Goal: Navigation & Orientation: Find specific page/section

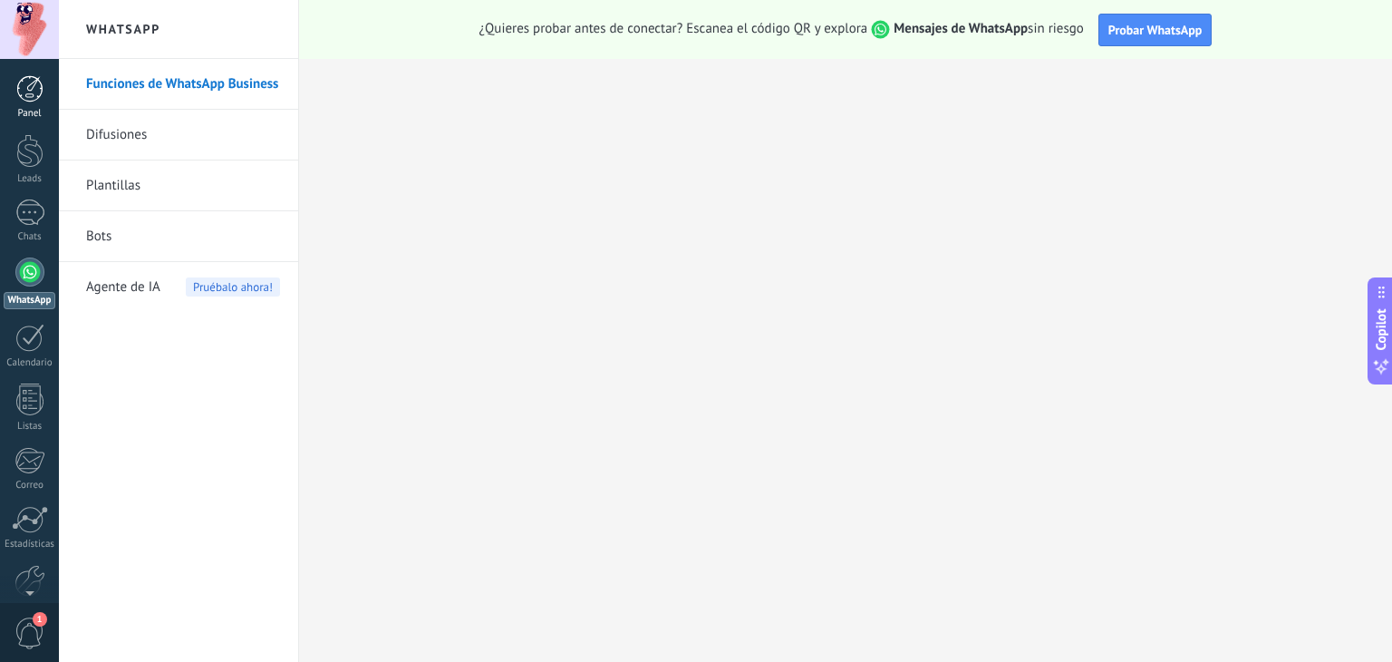
click at [40, 89] on div at bounding box center [29, 88] width 27 height 27
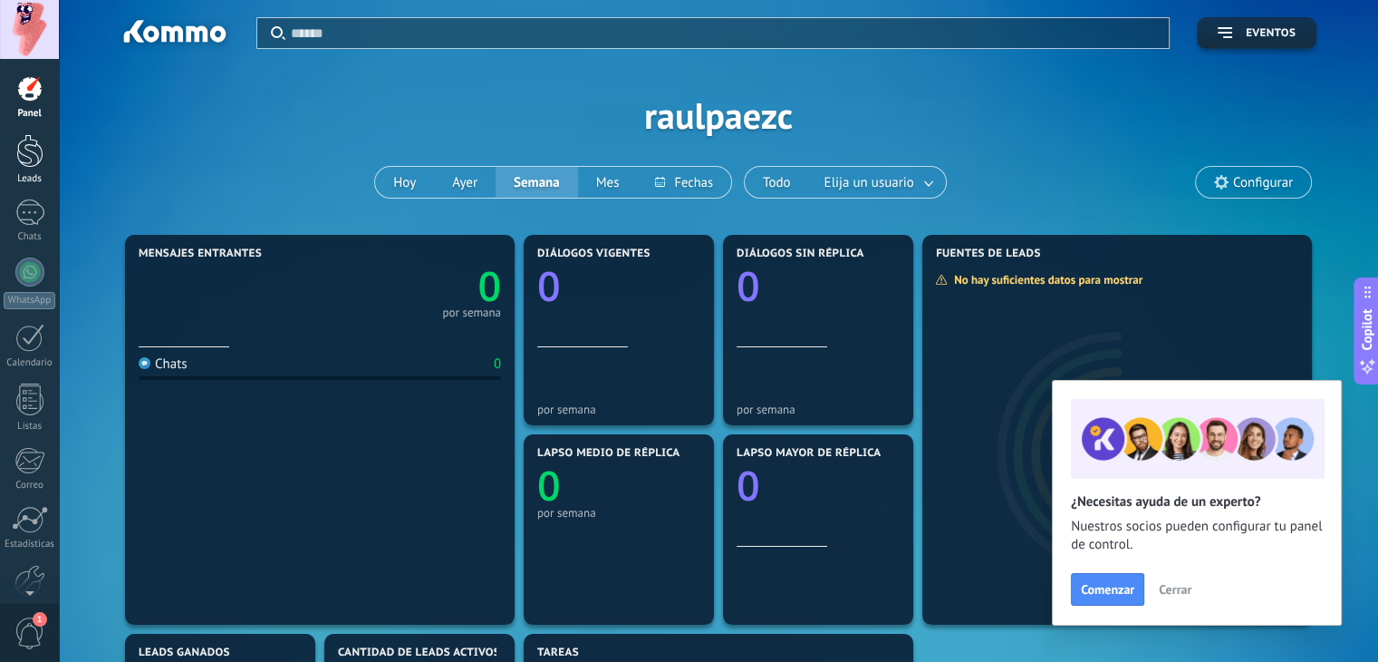
click at [25, 154] on div at bounding box center [29, 151] width 27 height 34
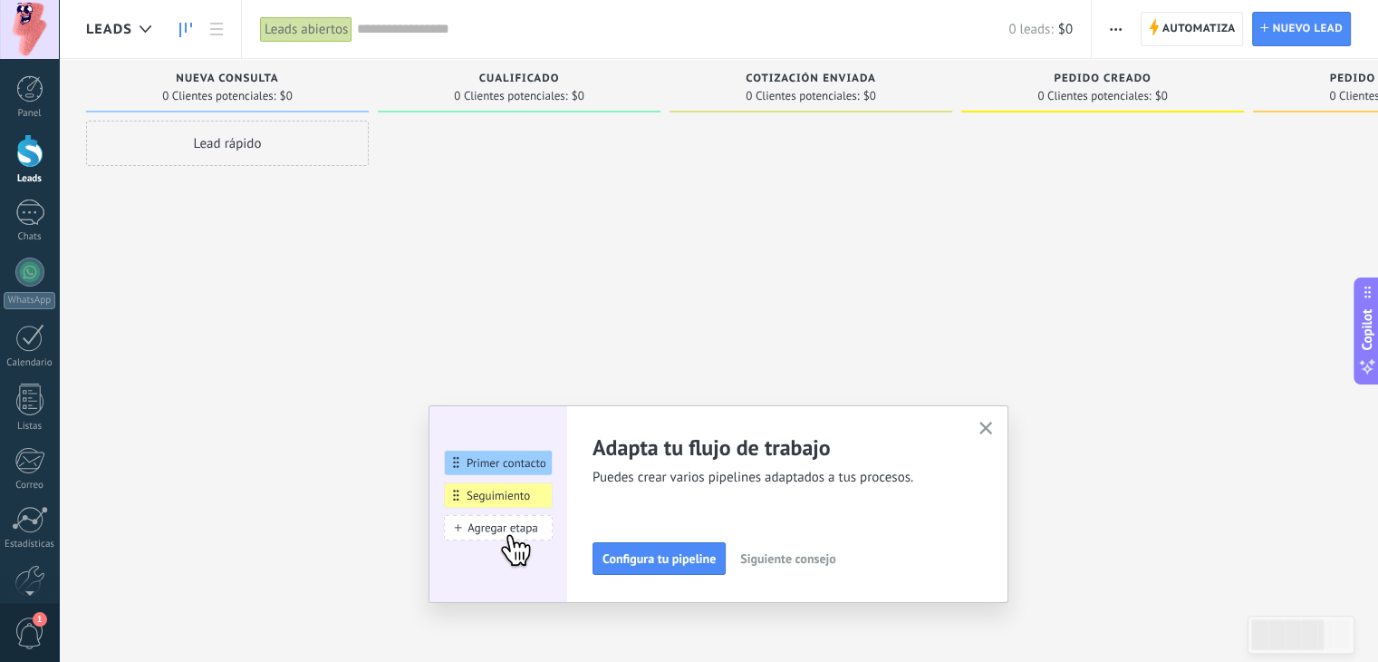
click at [993, 421] on icon "button" at bounding box center [987, 428] width 14 height 14
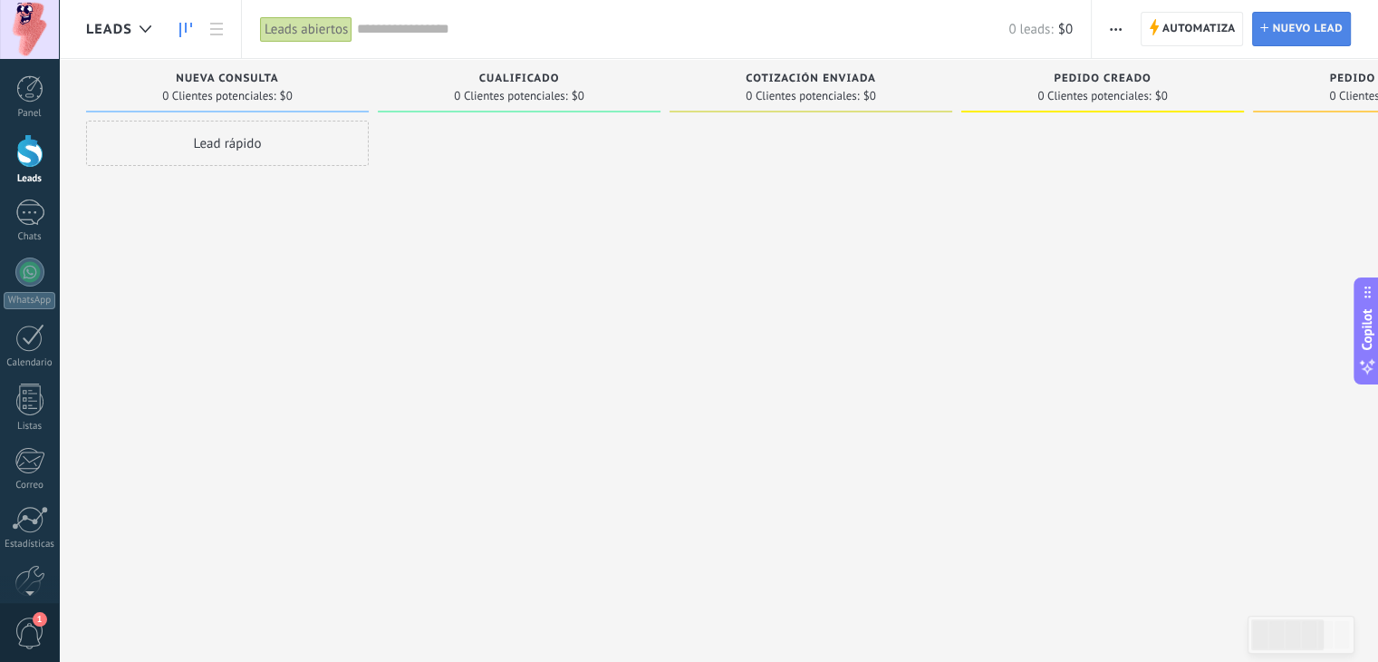
click at [1316, 39] on span "Nuevo lead" at bounding box center [1307, 29] width 71 height 33
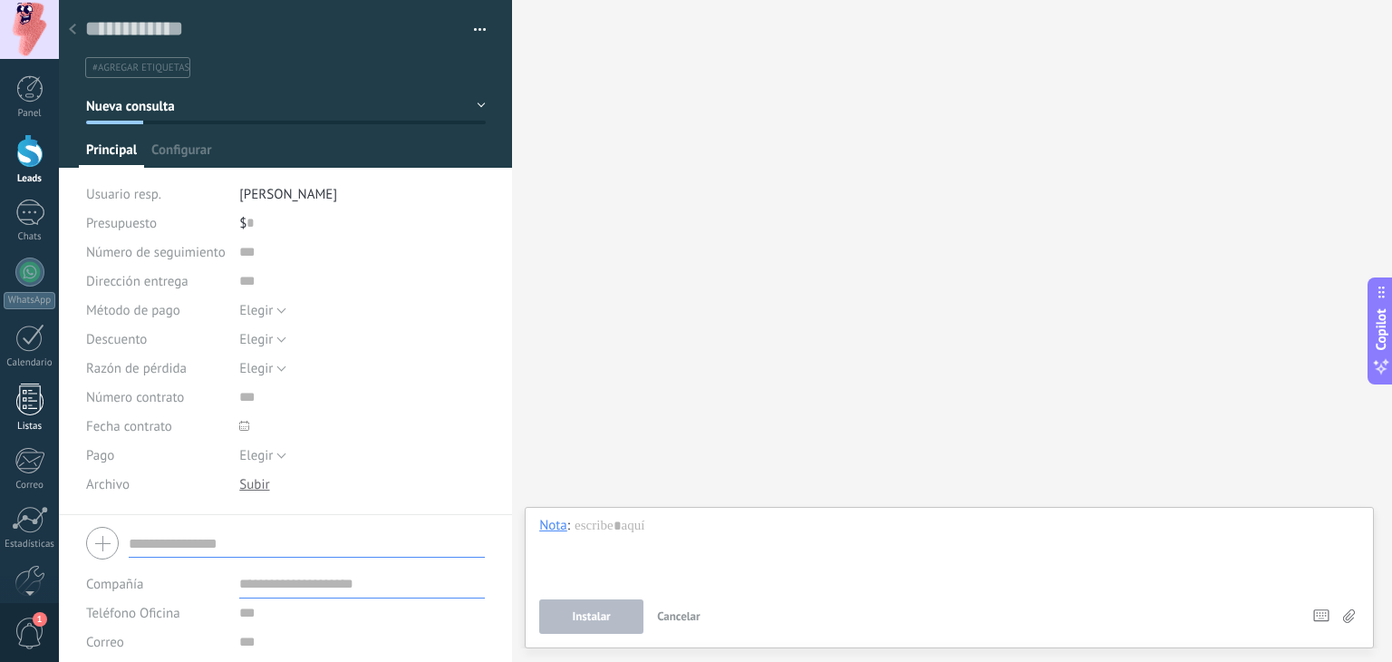
click at [34, 392] on div at bounding box center [29, 399] width 27 height 32
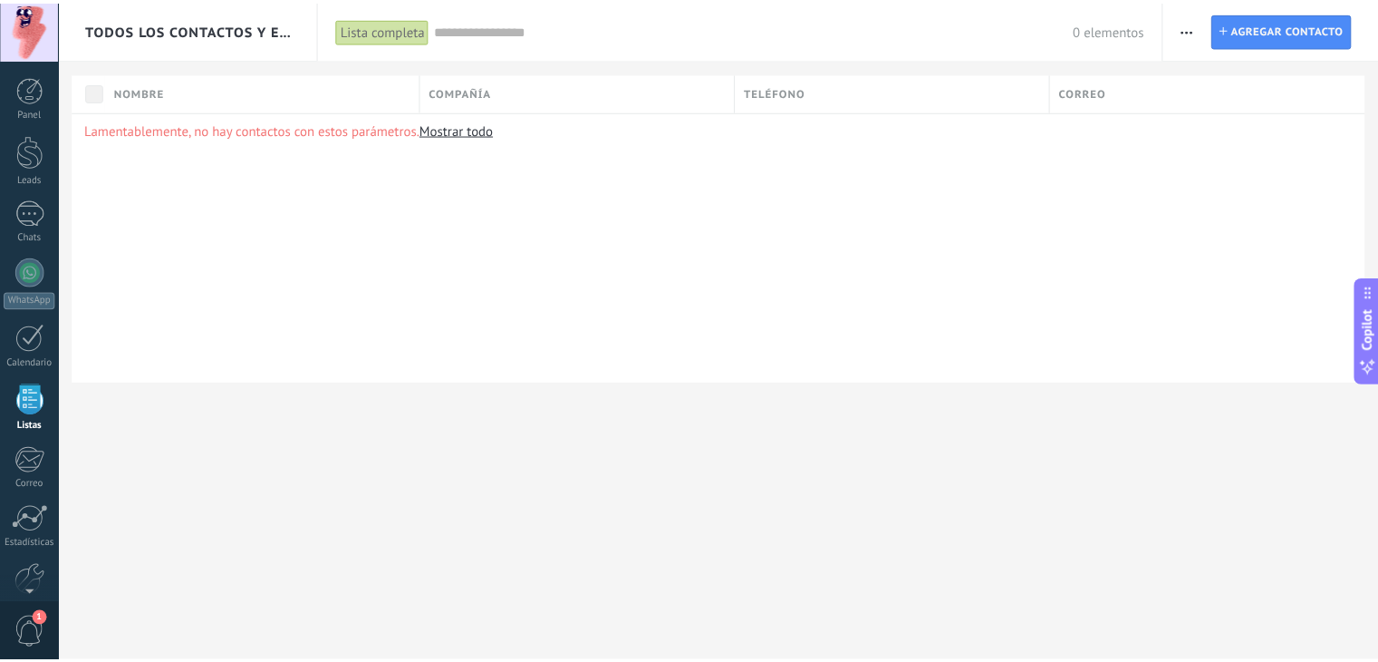
scroll to position [46, 0]
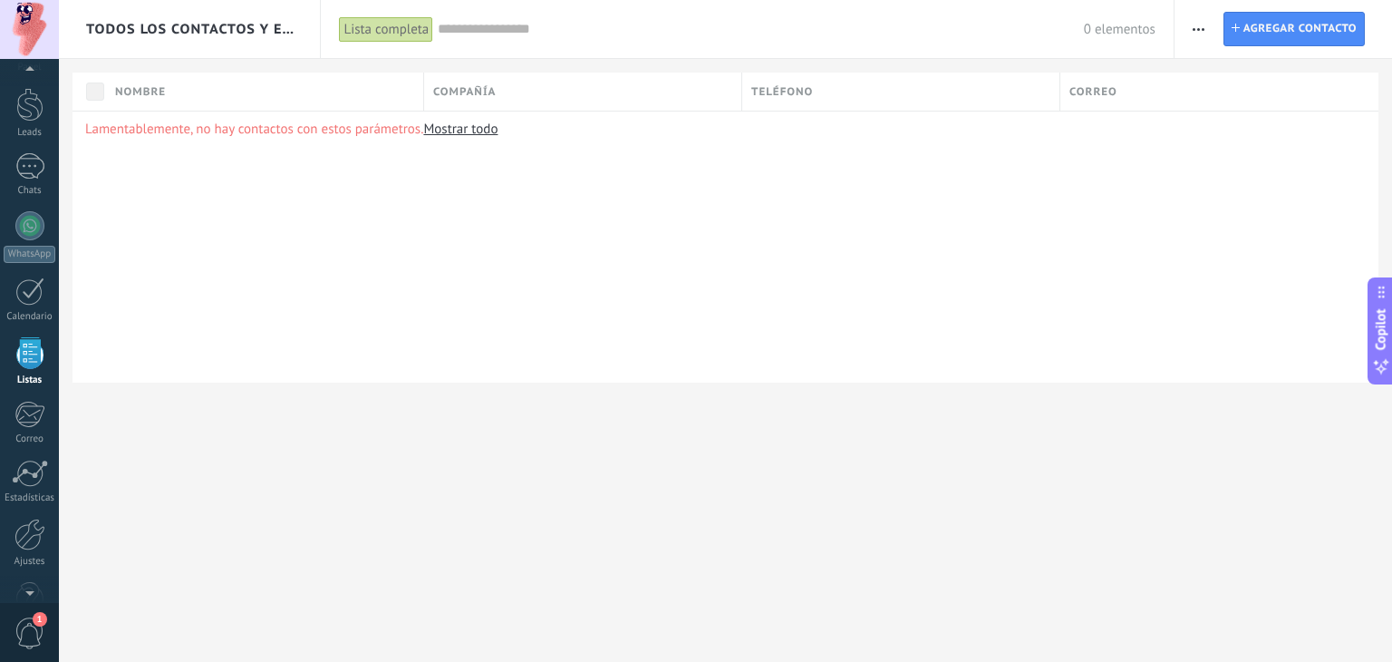
click at [180, 33] on span "Todos los contactos y empresas" at bounding box center [190, 29] width 208 height 17
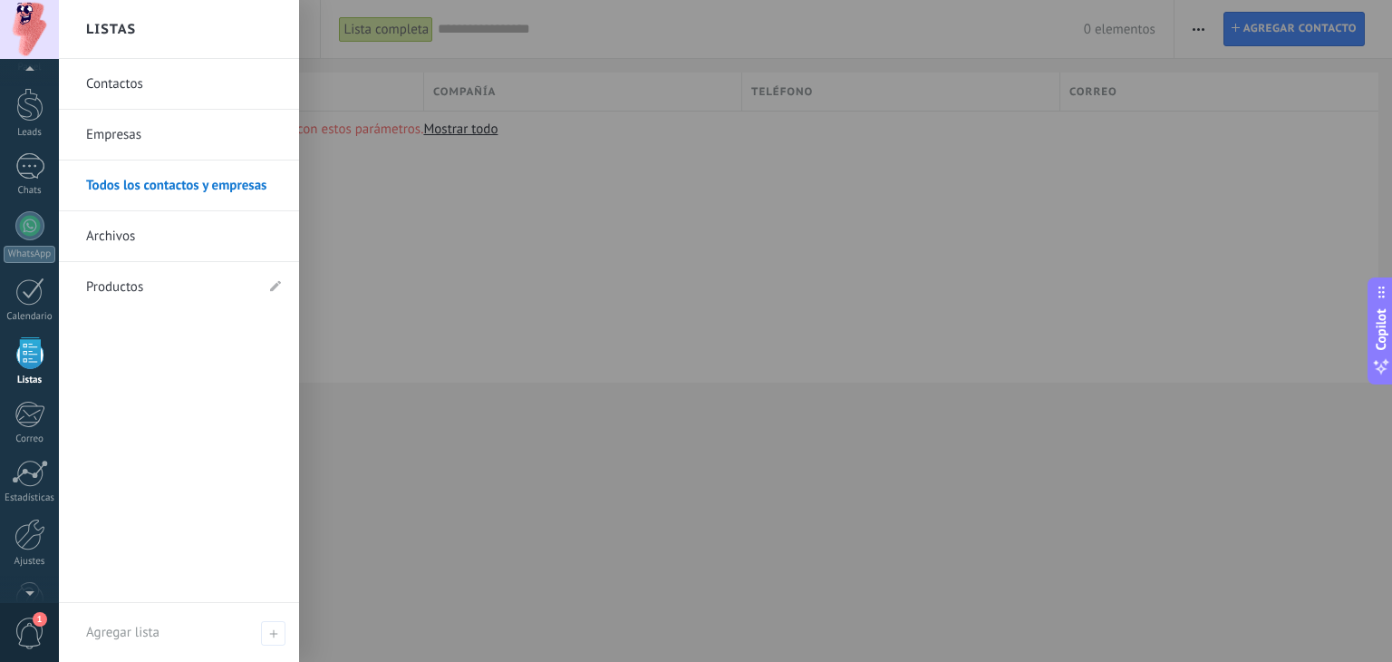
click at [148, 186] on link "Todos los contactos y empresas" at bounding box center [183, 185] width 195 height 51
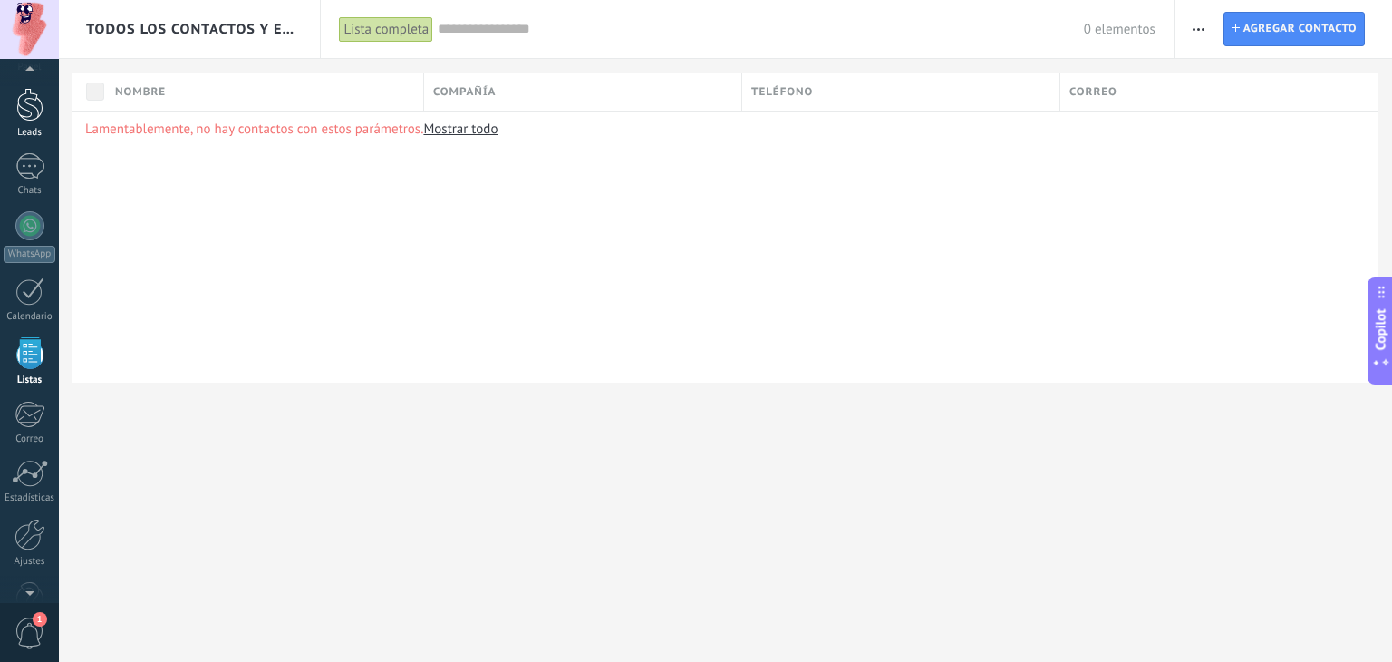
click at [25, 107] on div at bounding box center [29, 105] width 27 height 34
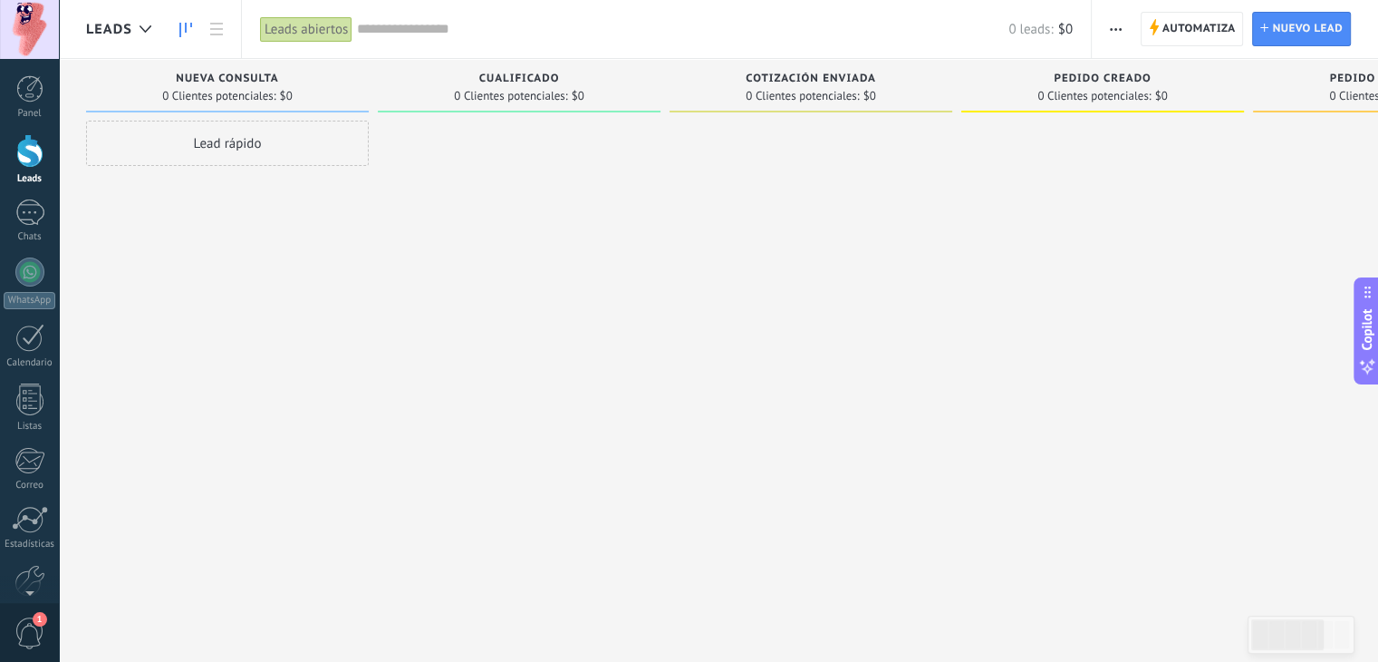
click at [33, 72] on div "Panel Leads Chats WhatsApp Clientes" at bounding box center [59, 331] width 118 height 544
click at [33, 95] on div at bounding box center [29, 88] width 27 height 27
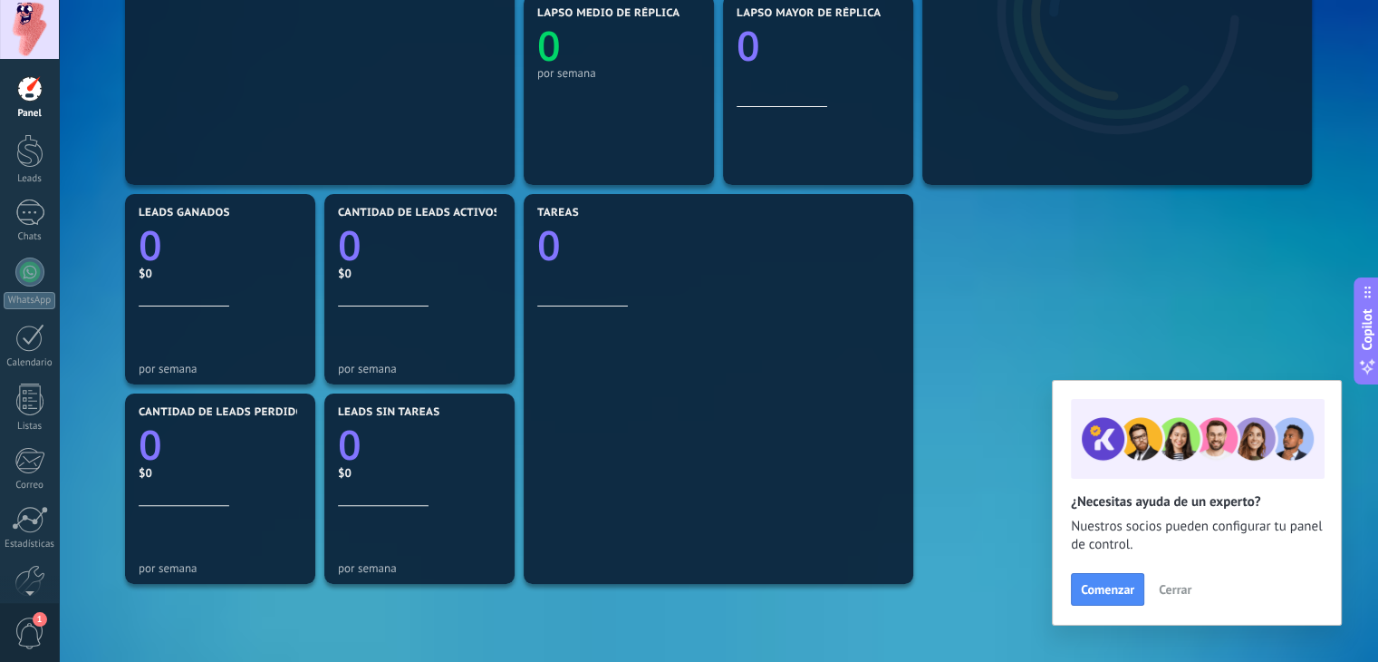
scroll to position [77, 0]
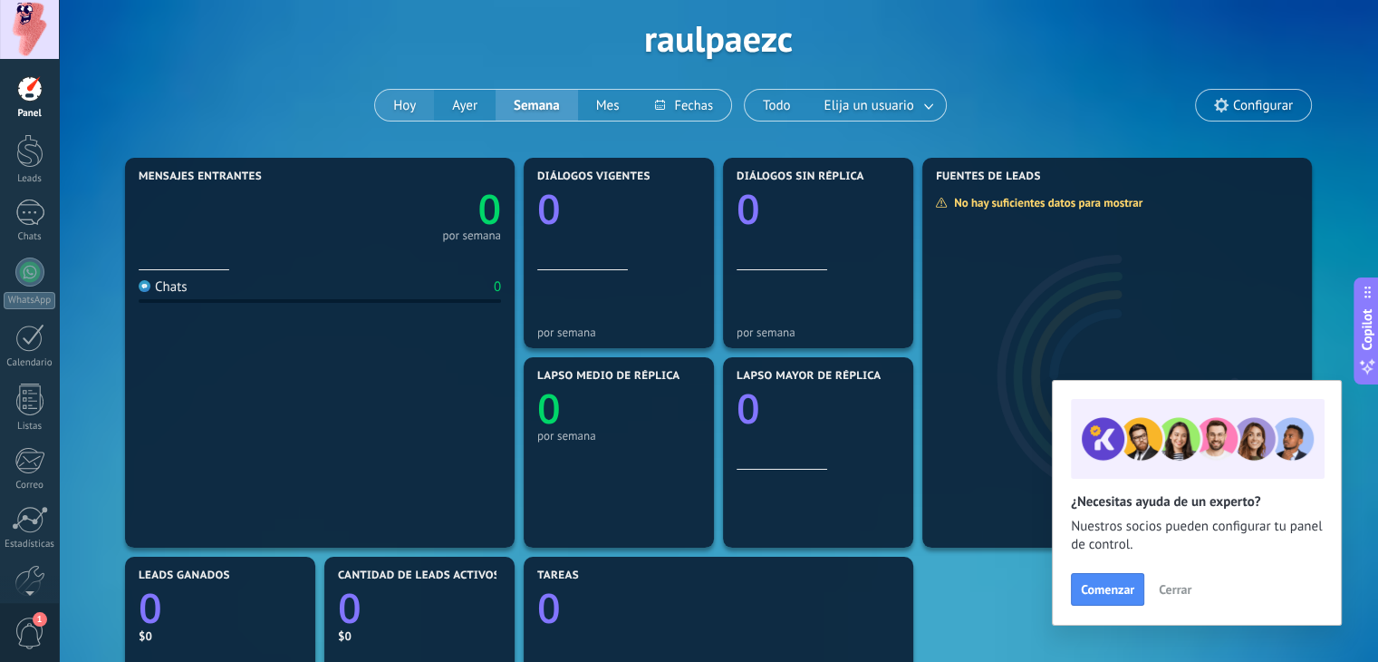
click at [408, 108] on button "Hoy" at bounding box center [404, 105] width 59 height 31
click at [16, 19] on div at bounding box center [29, 29] width 59 height 59
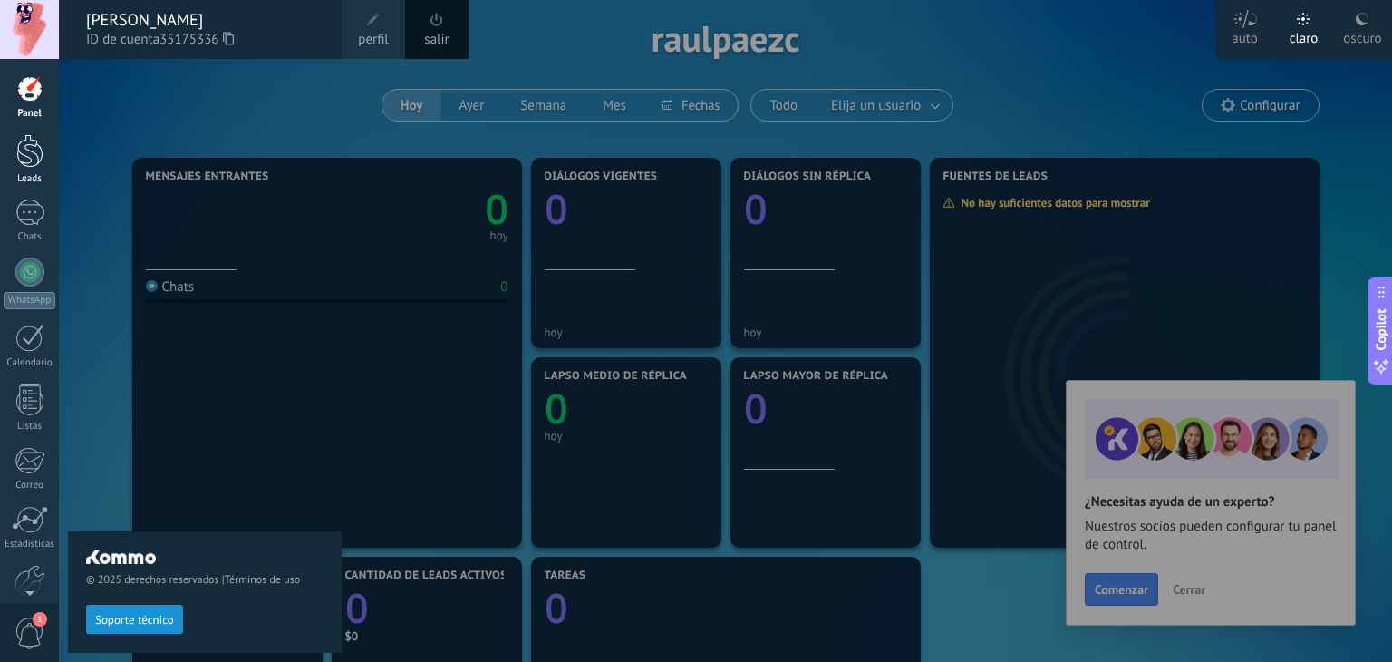
click at [42, 151] on div at bounding box center [29, 151] width 27 height 34
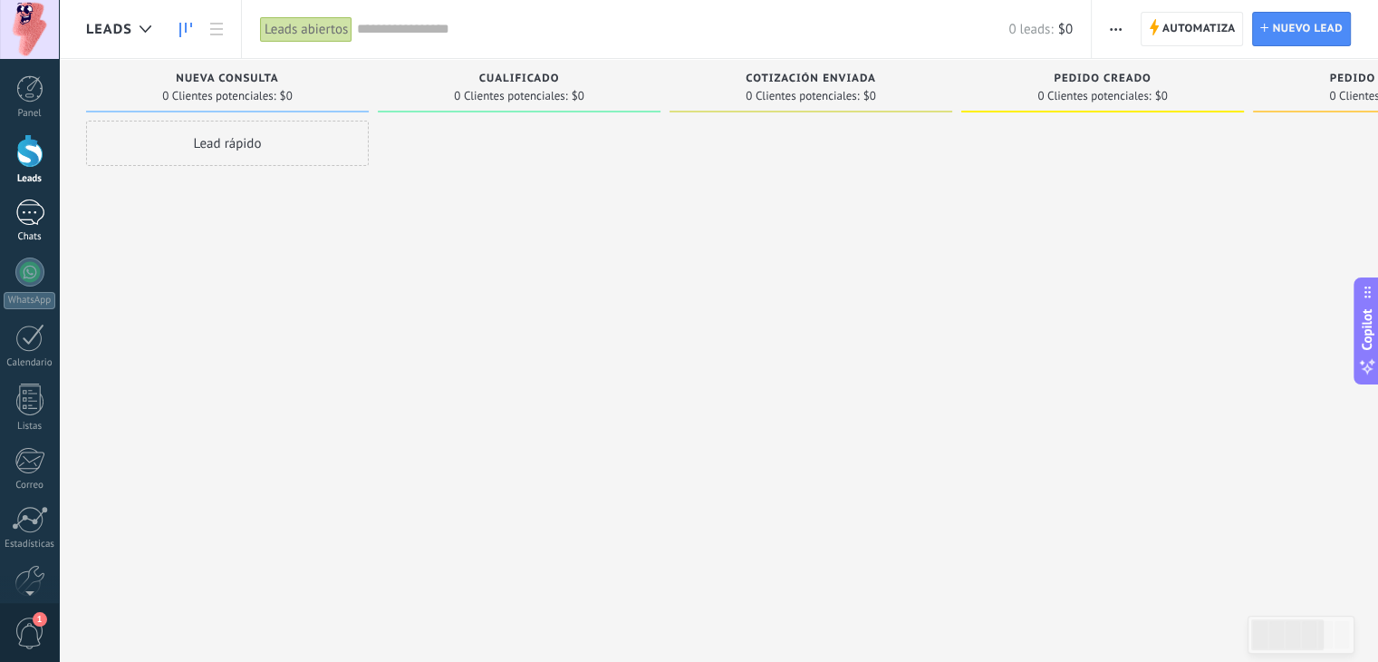
click at [31, 210] on div at bounding box center [29, 212] width 29 height 26
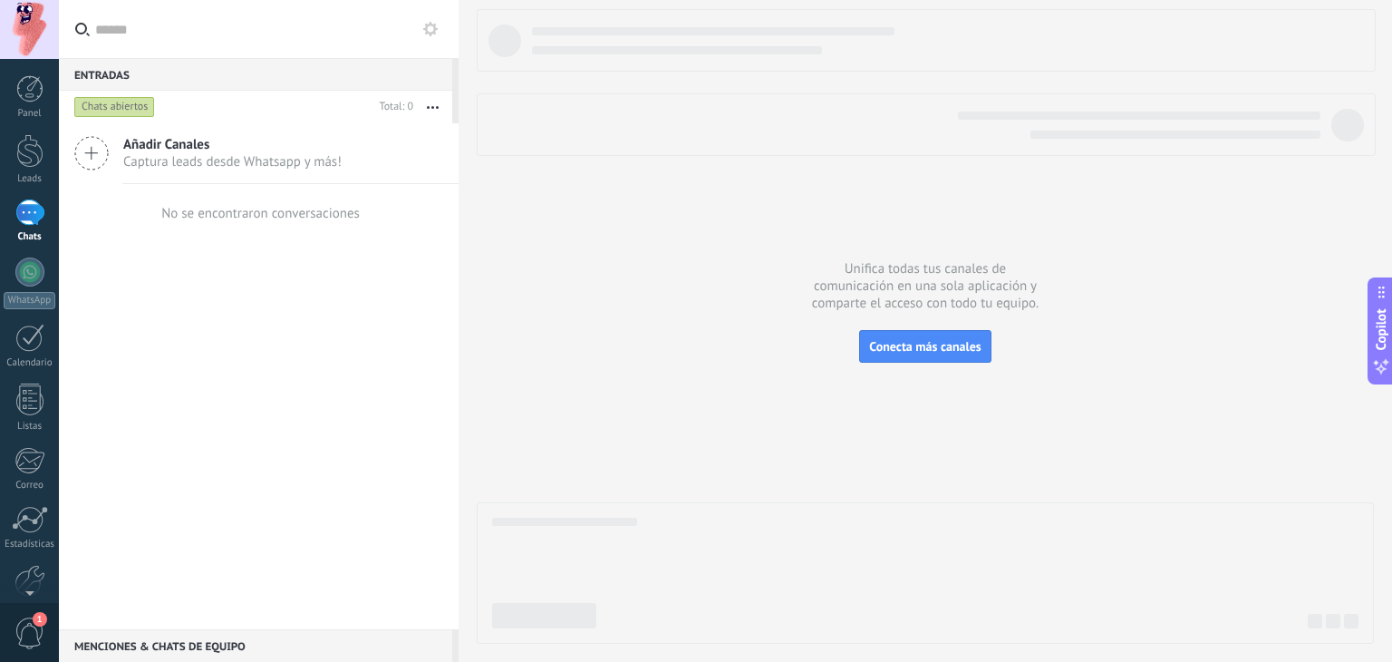
click at [25, 247] on div "Panel Leads Chats WhatsApp Clientes" at bounding box center [29, 385] width 59 height 620
click at [33, 287] on link "WhatsApp" at bounding box center [29, 283] width 59 height 52
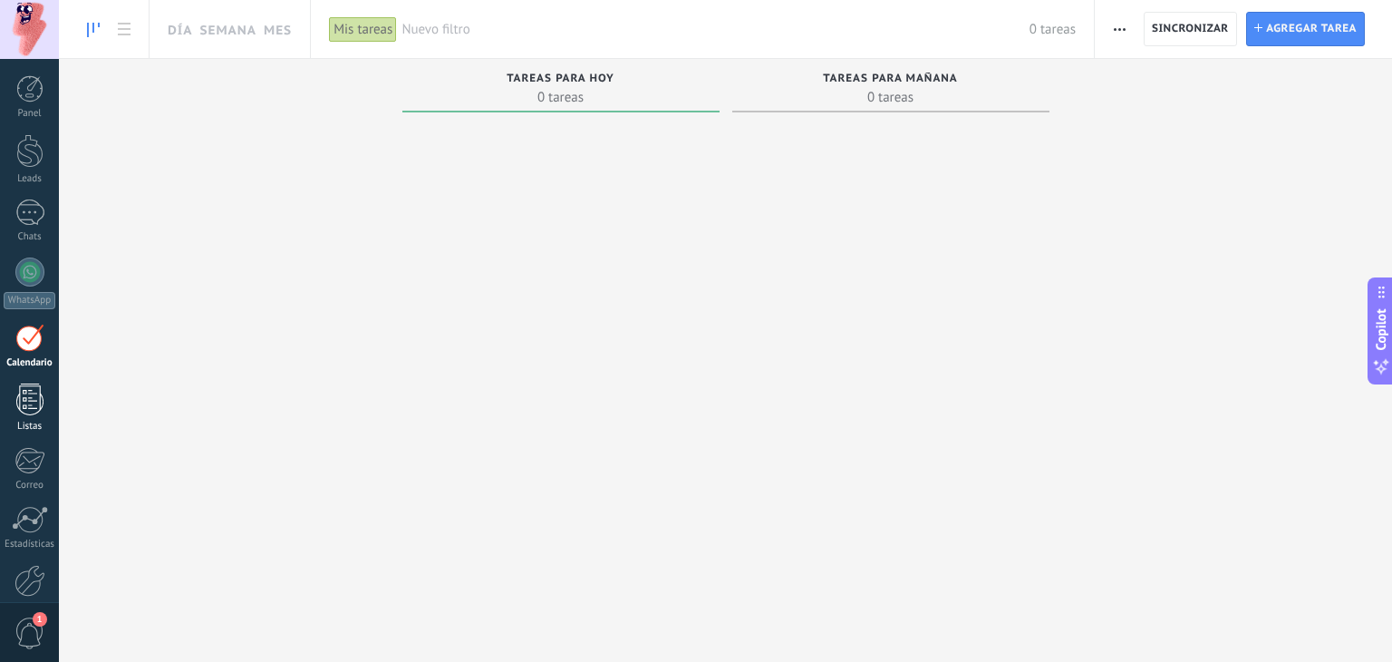
drag, startPoint x: 0, startPoint y: 0, endPoint x: 22, endPoint y: 403, distance: 403.9
click at [23, 403] on div at bounding box center [29, 399] width 27 height 32
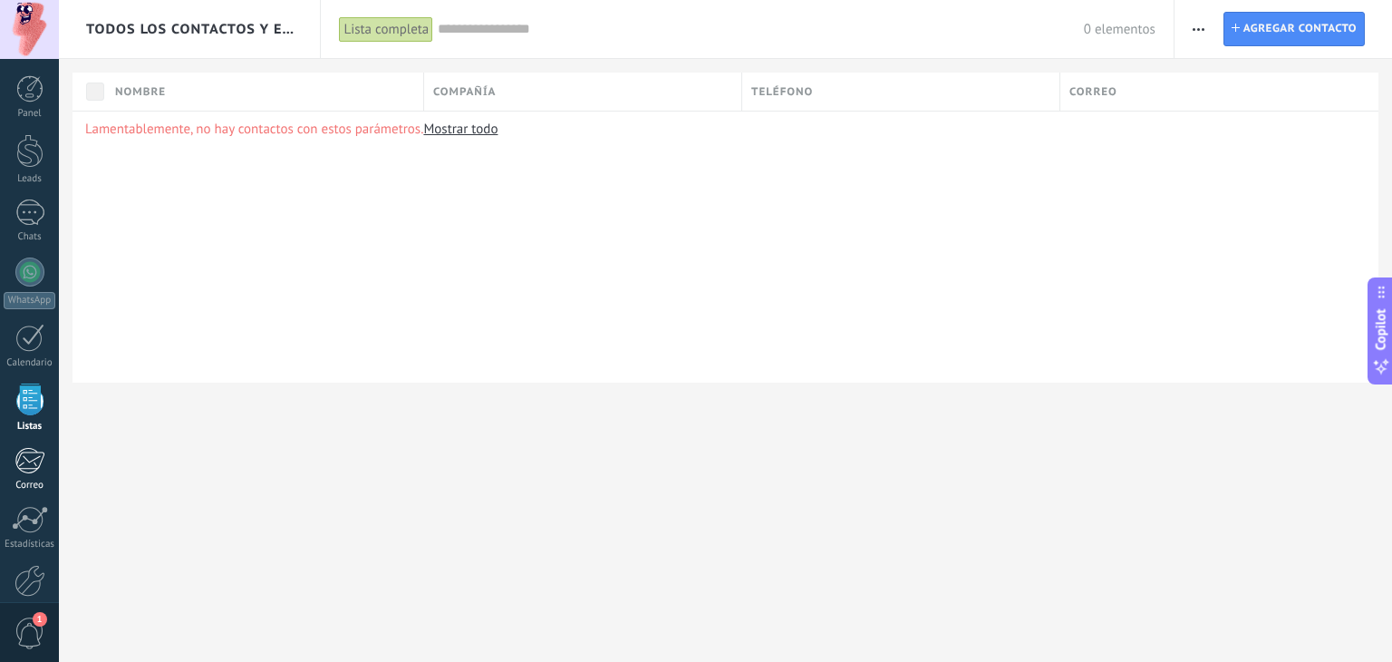
click at [29, 460] on div at bounding box center [29, 460] width 30 height 27
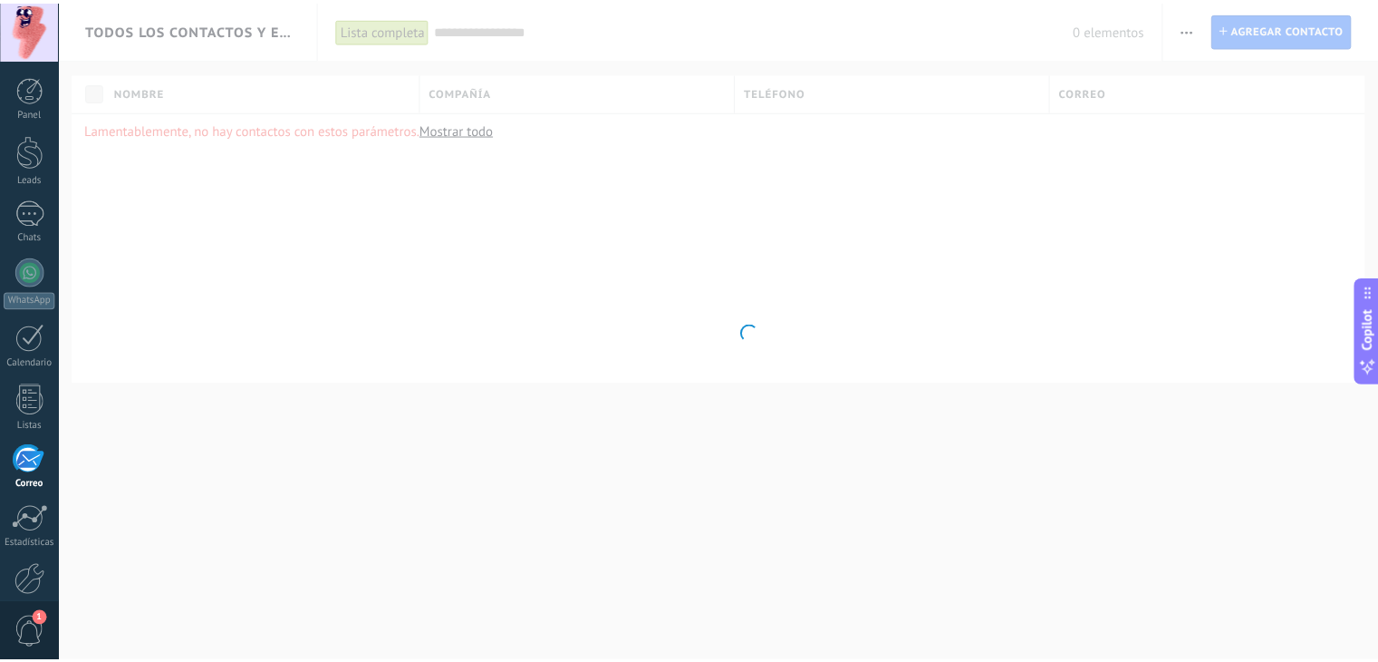
scroll to position [92, 0]
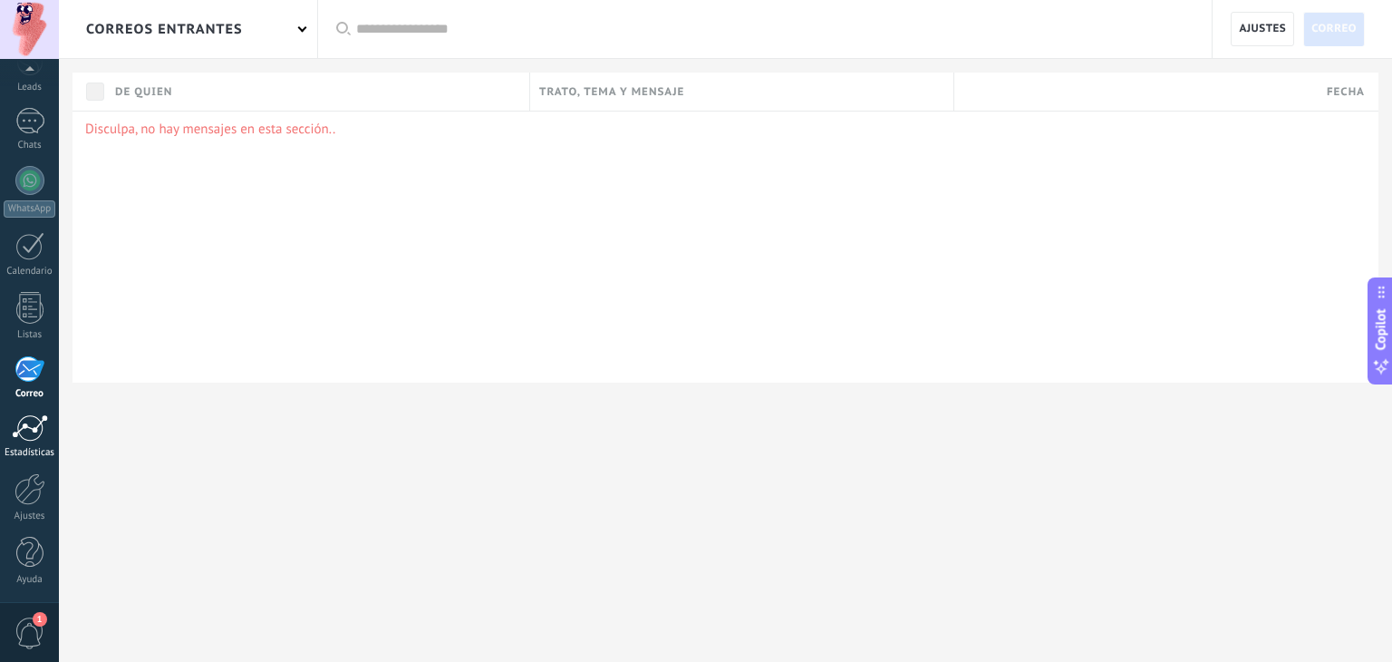
click at [30, 430] on div at bounding box center [30, 427] width 36 height 27
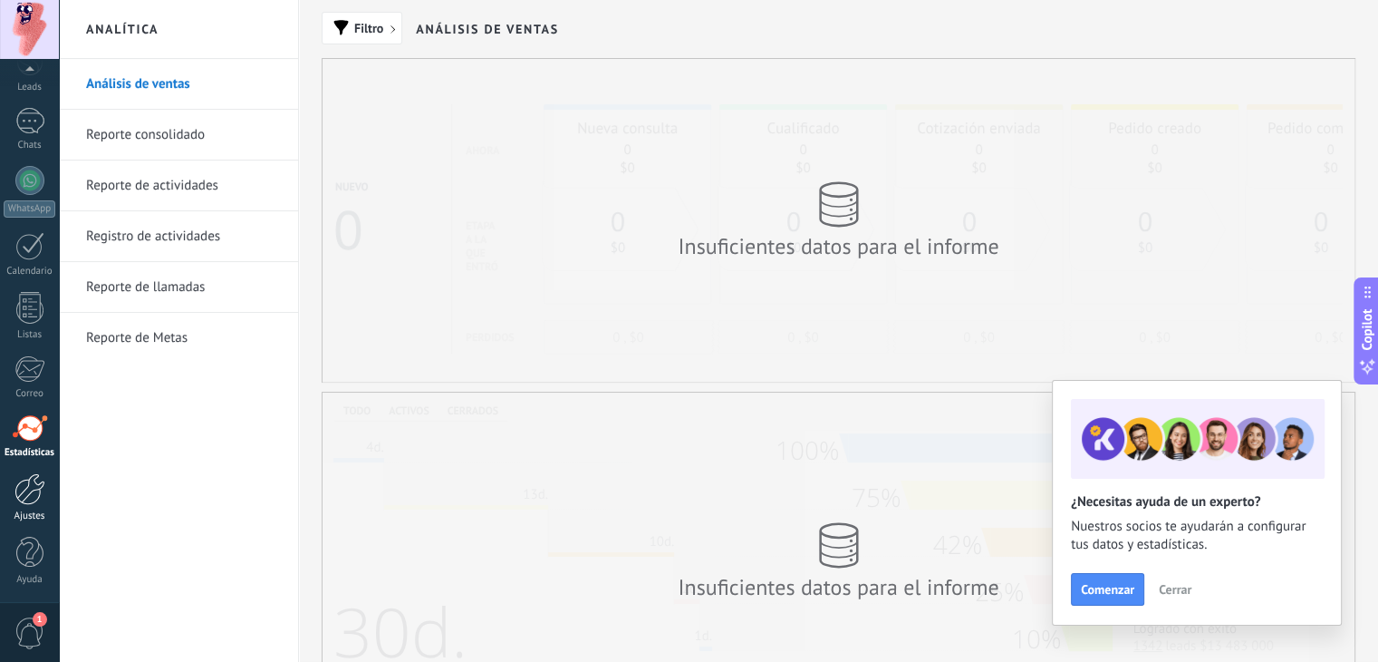
click at [32, 481] on div at bounding box center [29, 489] width 31 height 32
